Goal: Task Accomplishment & Management: Manage account settings

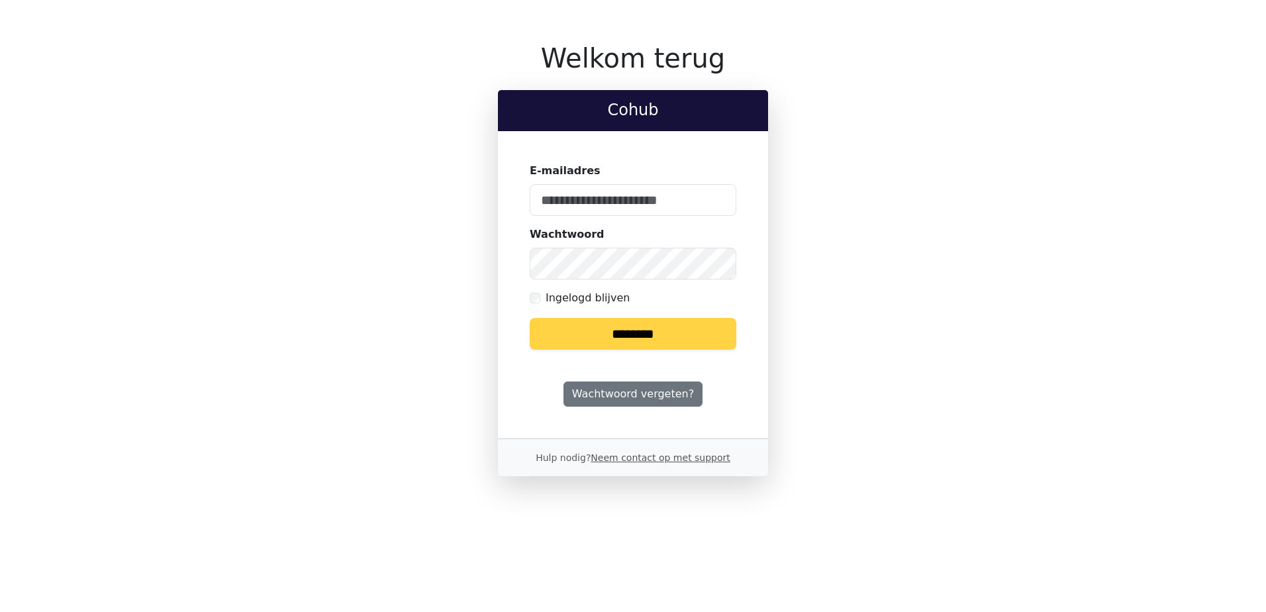
type input "**********"
click at [692, 336] on input "********" at bounding box center [633, 334] width 207 height 32
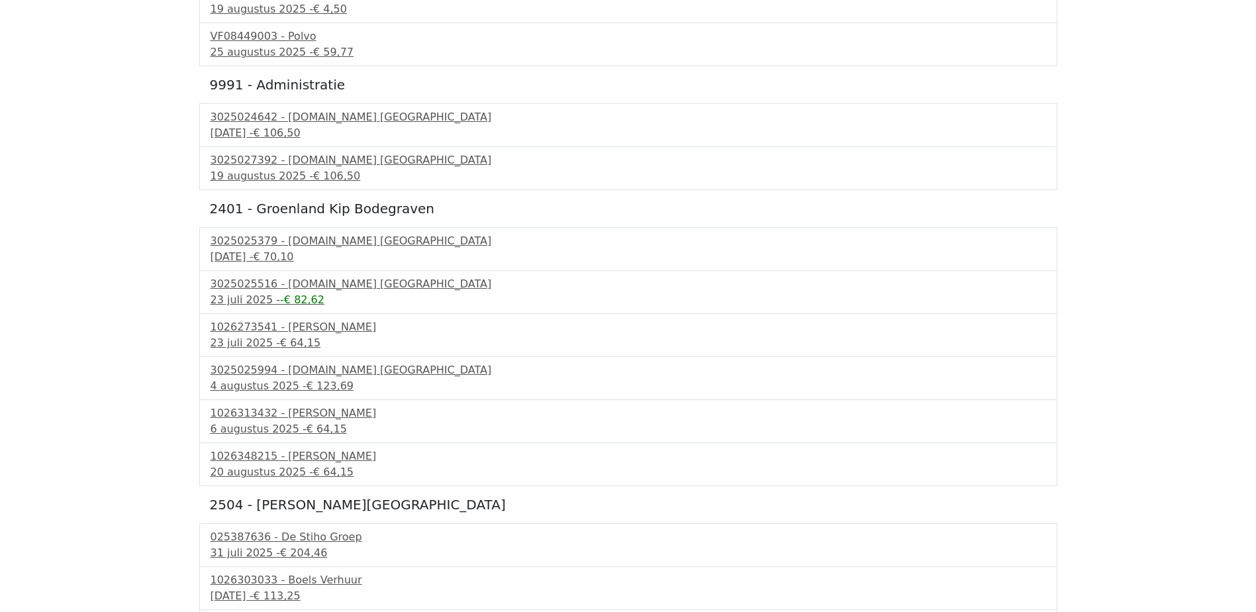
scroll to position [662, 0]
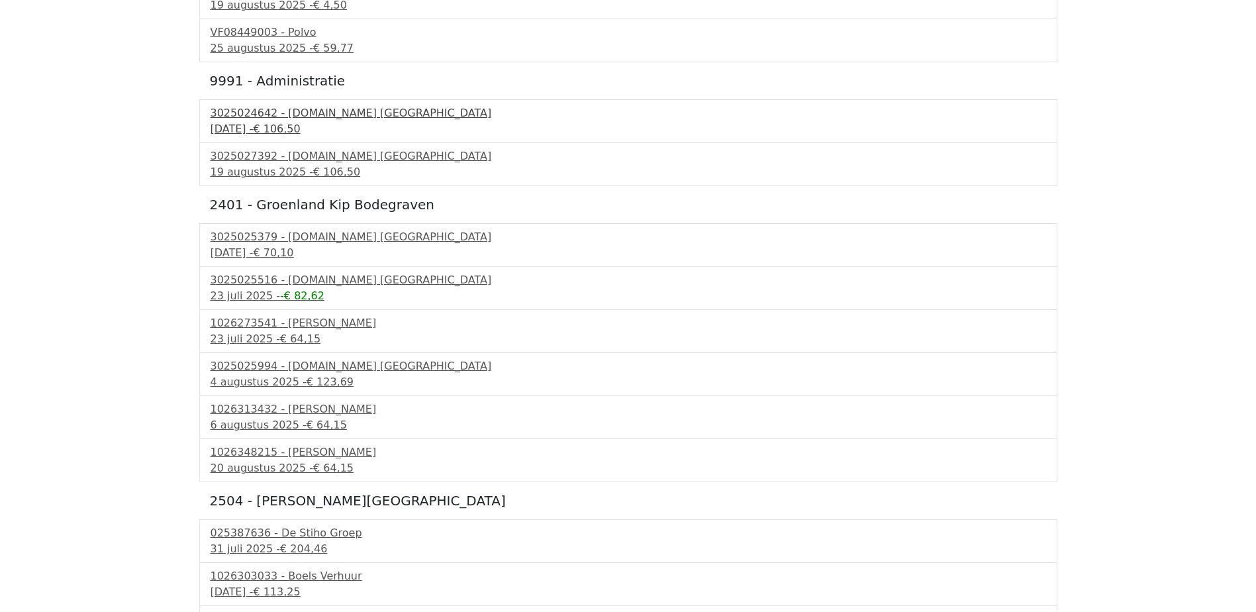
click at [290, 124] on span "€ 106,50" at bounding box center [276, 129] width 47 height 13
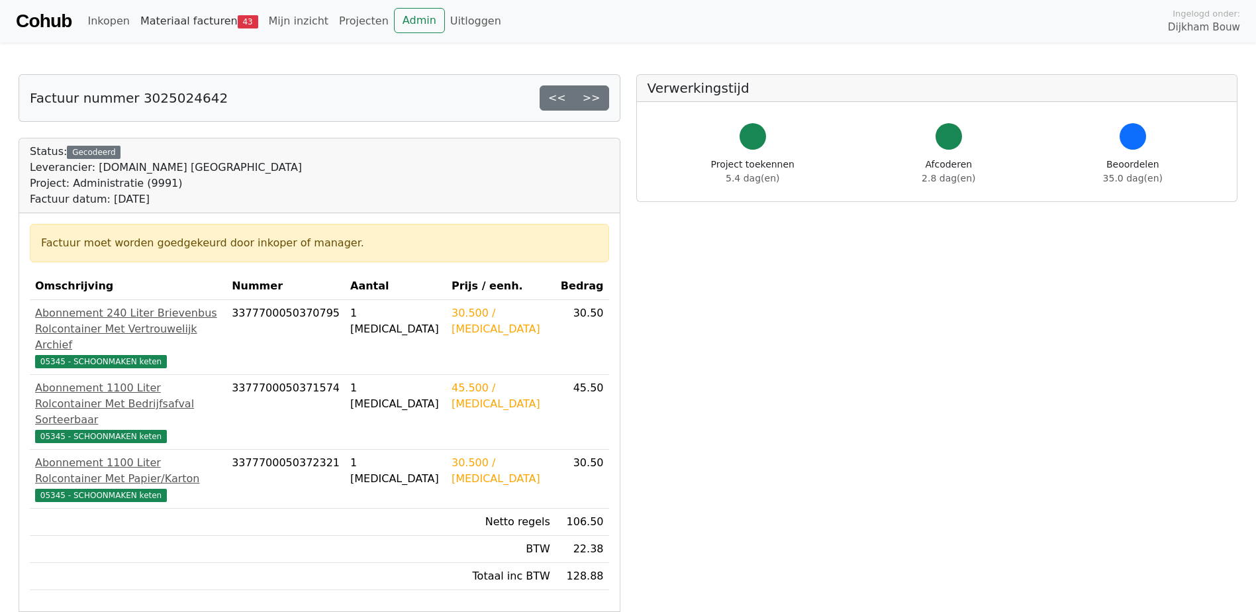
click at [181, 19] on link "Materiaal facturen 43" at bounding box center [199, 21] width 128 height 26
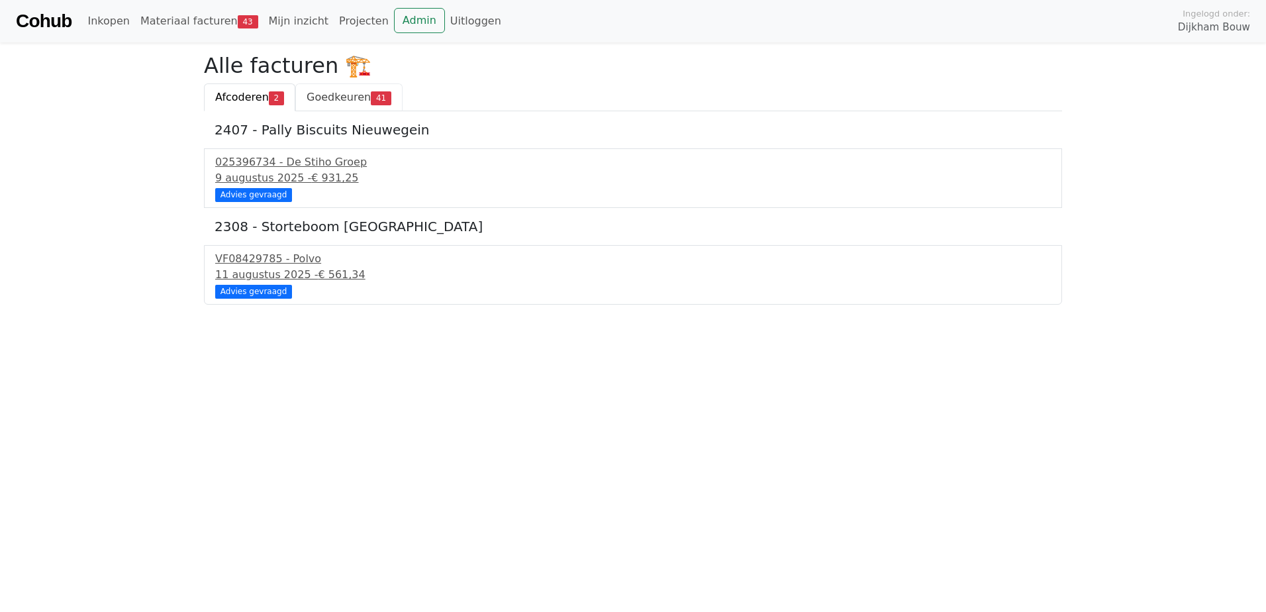
click at [352, 92] on span "Goedkeuren" at bounding box center [339, 97] width 64 height 13
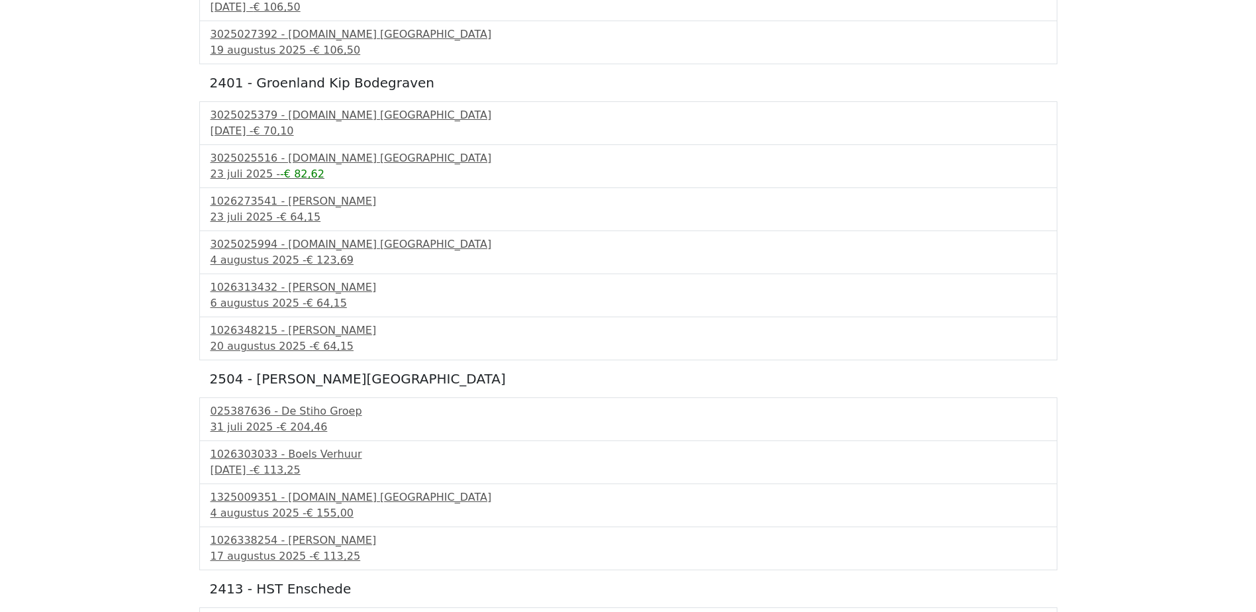
scroll to position [662, 0]
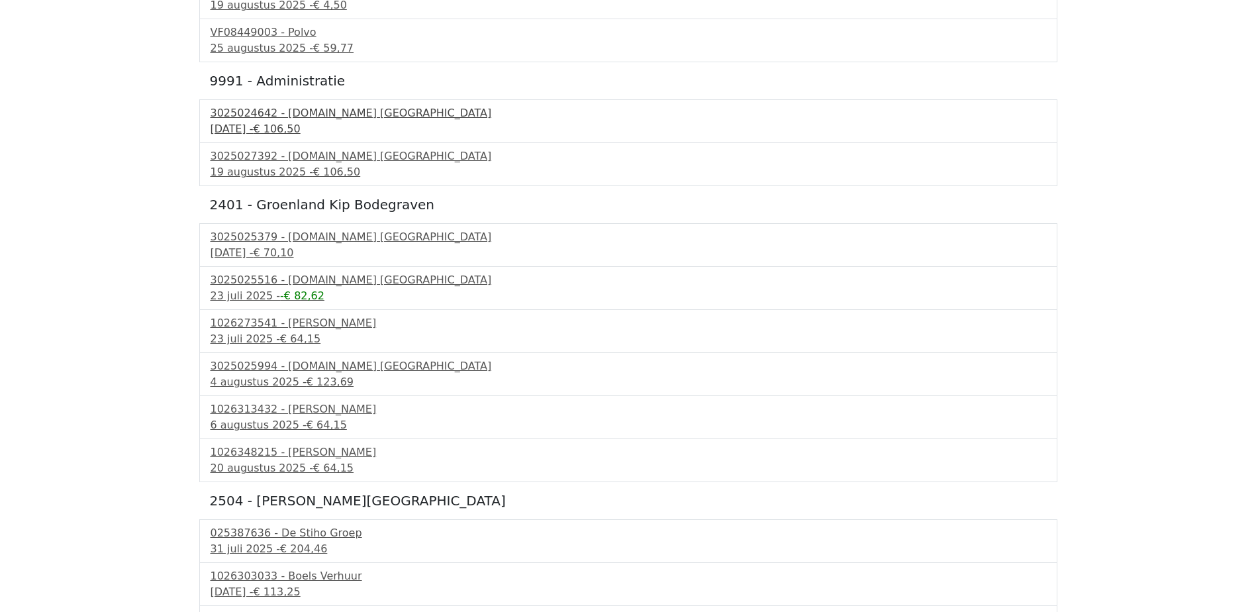
click at [303, 115] on div "3025024642 - [DOMAIN_NAME] [GEOGRAPHIC_DATA]" at bounding box center [629, 113] width 836 height 16
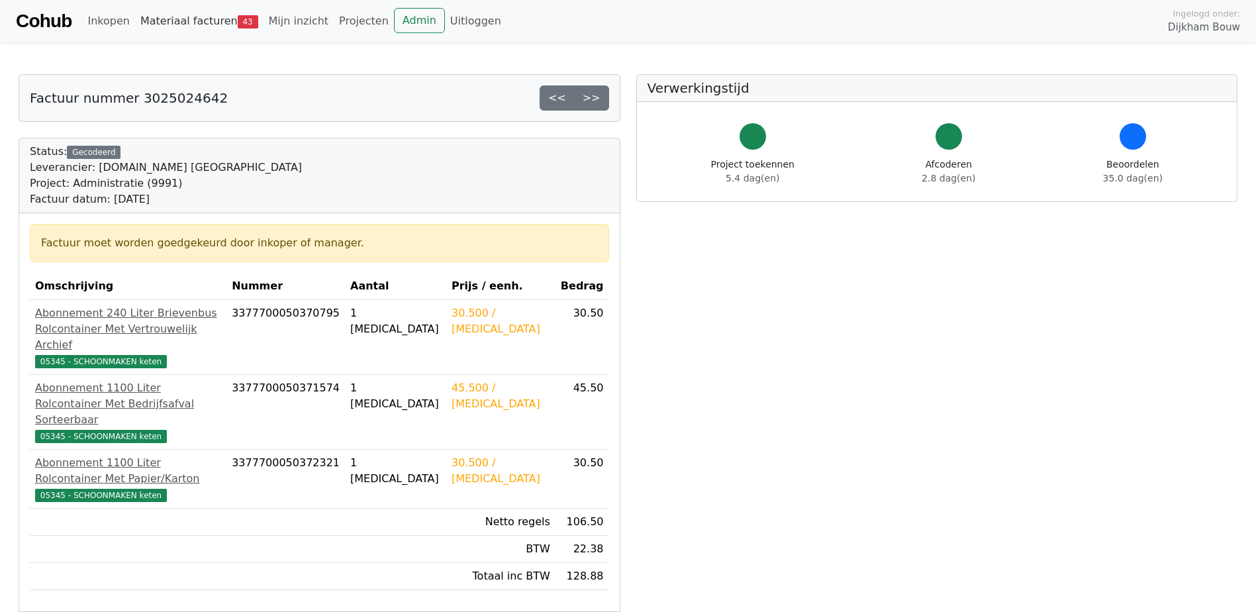
click at [209, 19] on link "Materiaal facturen 43" at bounding box center [199, 21] width 128 height 26
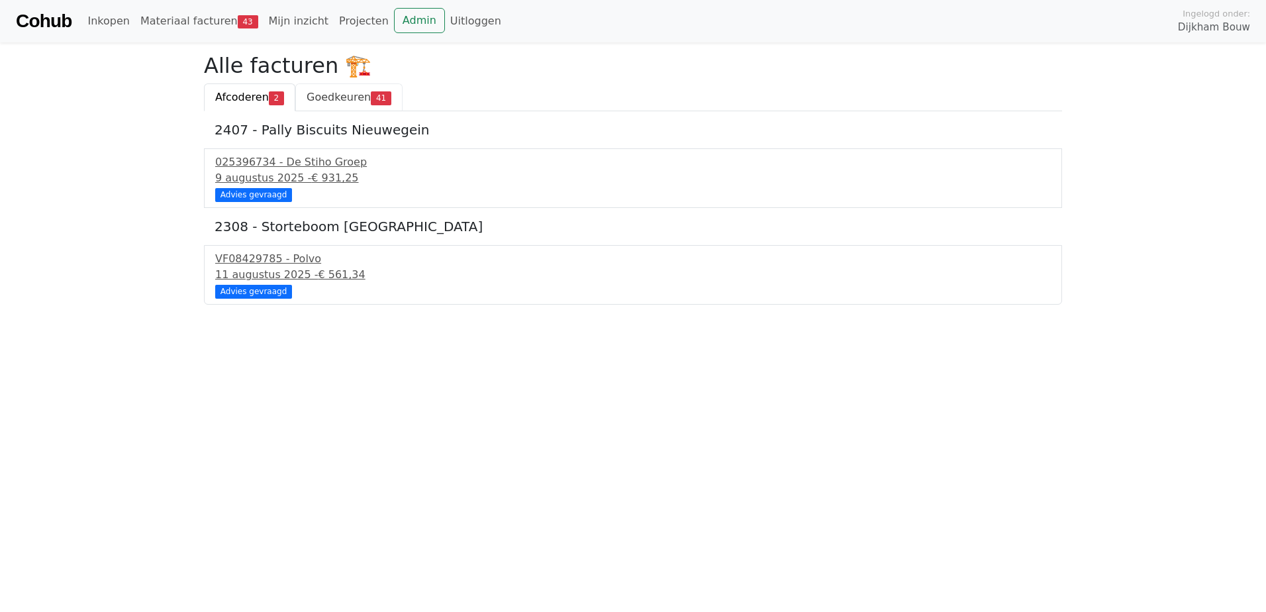
click at [331, 89] on link "Goedkeuren 41" at bounding box center [348, 97] width 107 height 28
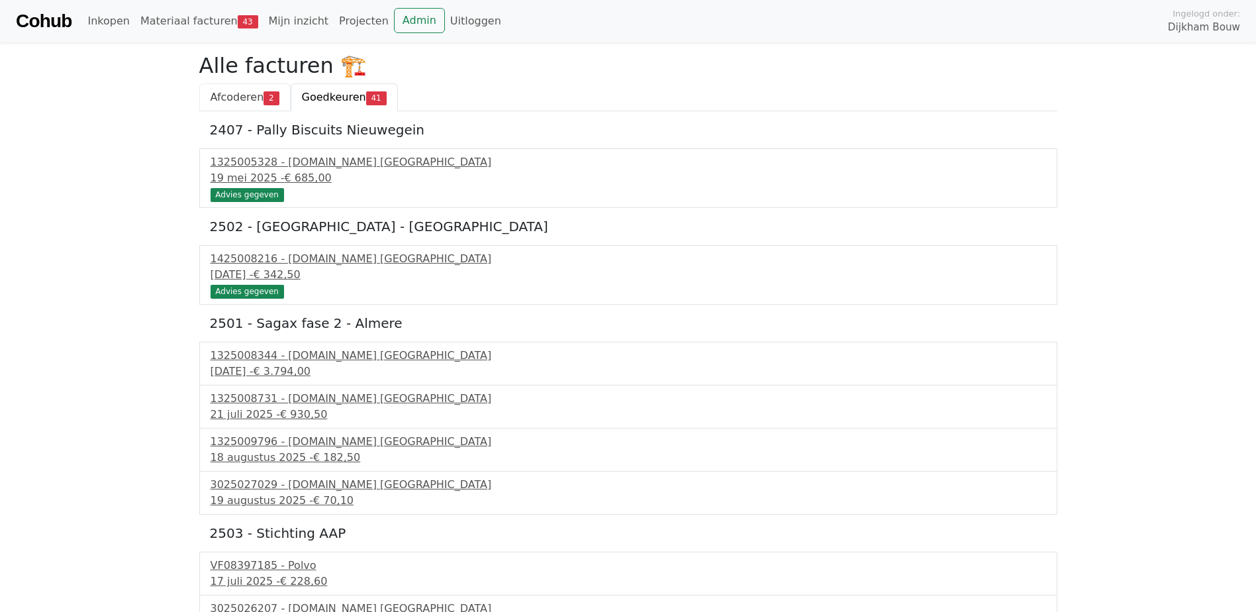
click at [245, 95] on span "Afcoderen" at bounding box center [238, 97] width 54 height 13
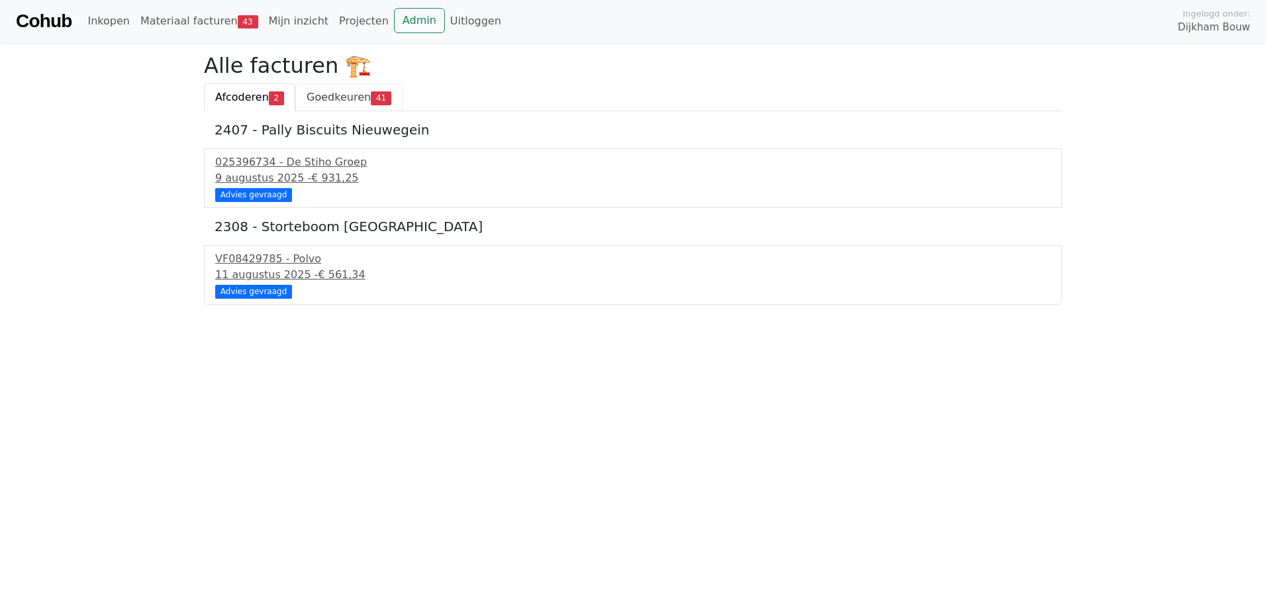
click at [329, 94] on span "Goedkeuren" at bounding box center [339, 97] width 64 height 13
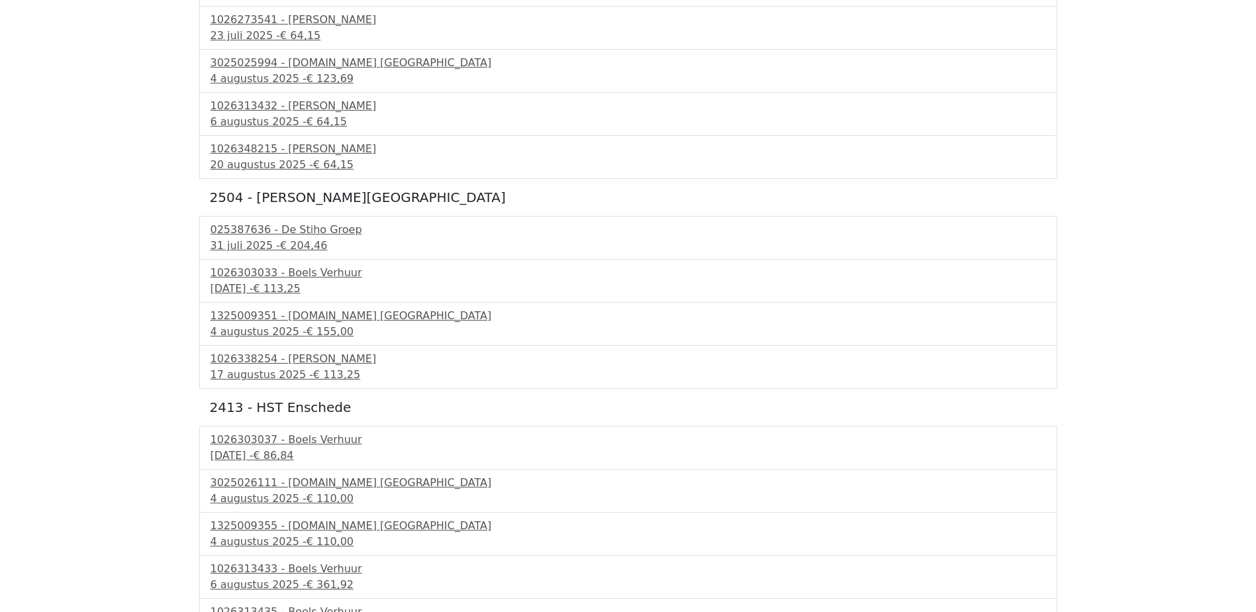
scroll to position [994, 0]
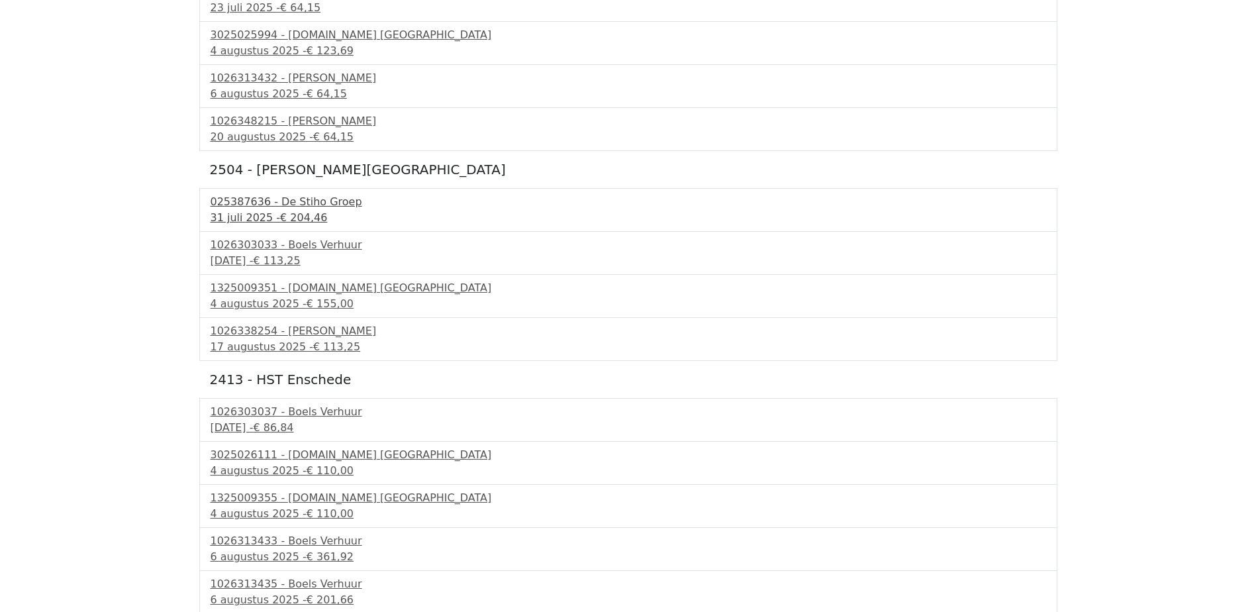
click at [327, 203] on div "025387636 - De Stiho Groep" at bounding box center [629, 202] width 836 height 16
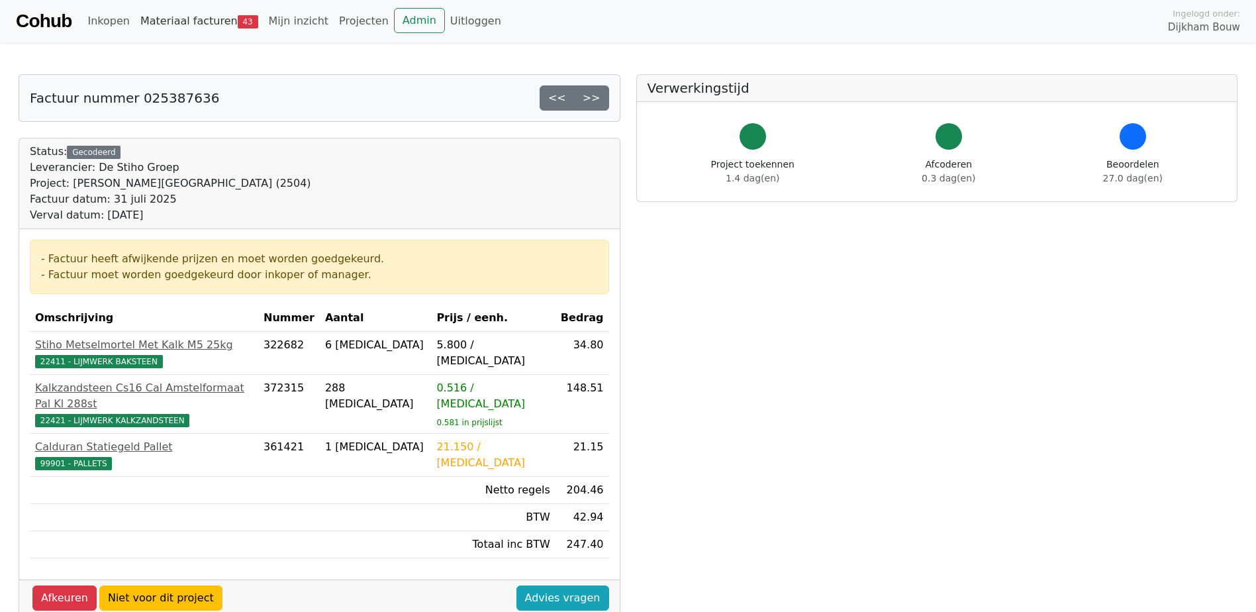
click at [184, 21] on link "Materiaal facturen 43" at bounding box center [199, 21] width 128 height 26
